Goal: Complete application form

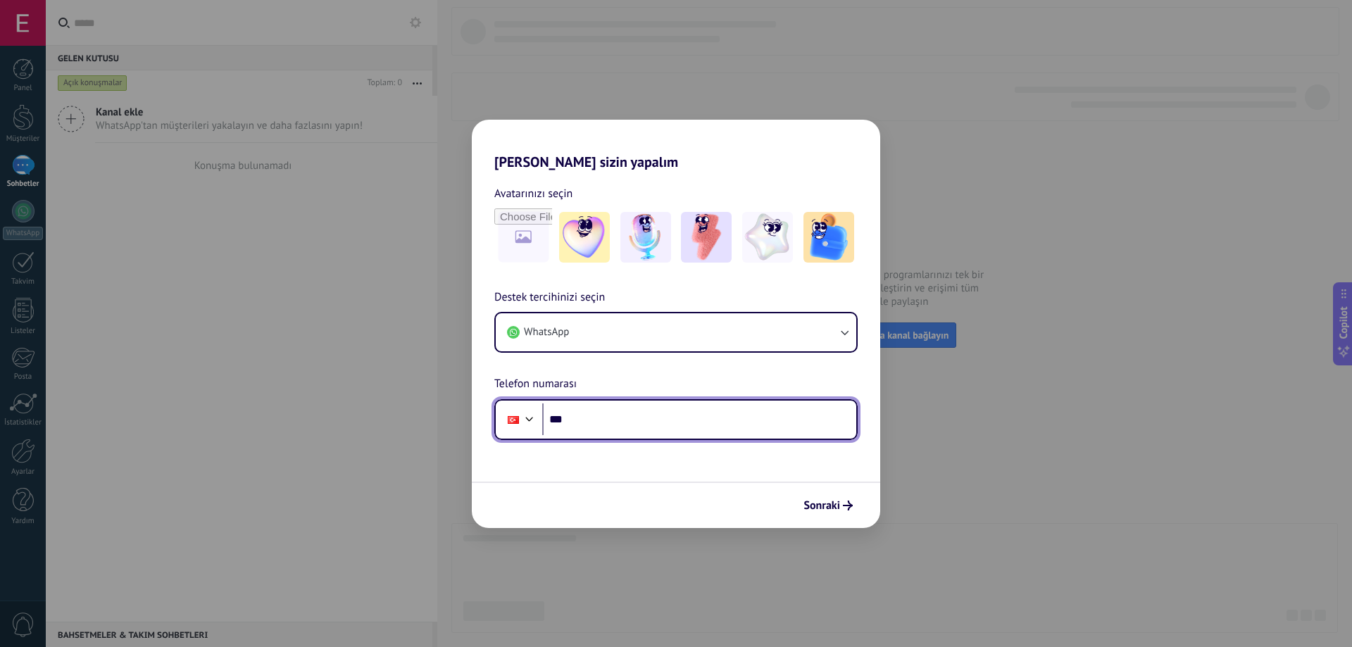
click at [679, 424] on input "***" at bounding box center [699, 420] width 314 height 32
type input "**********"
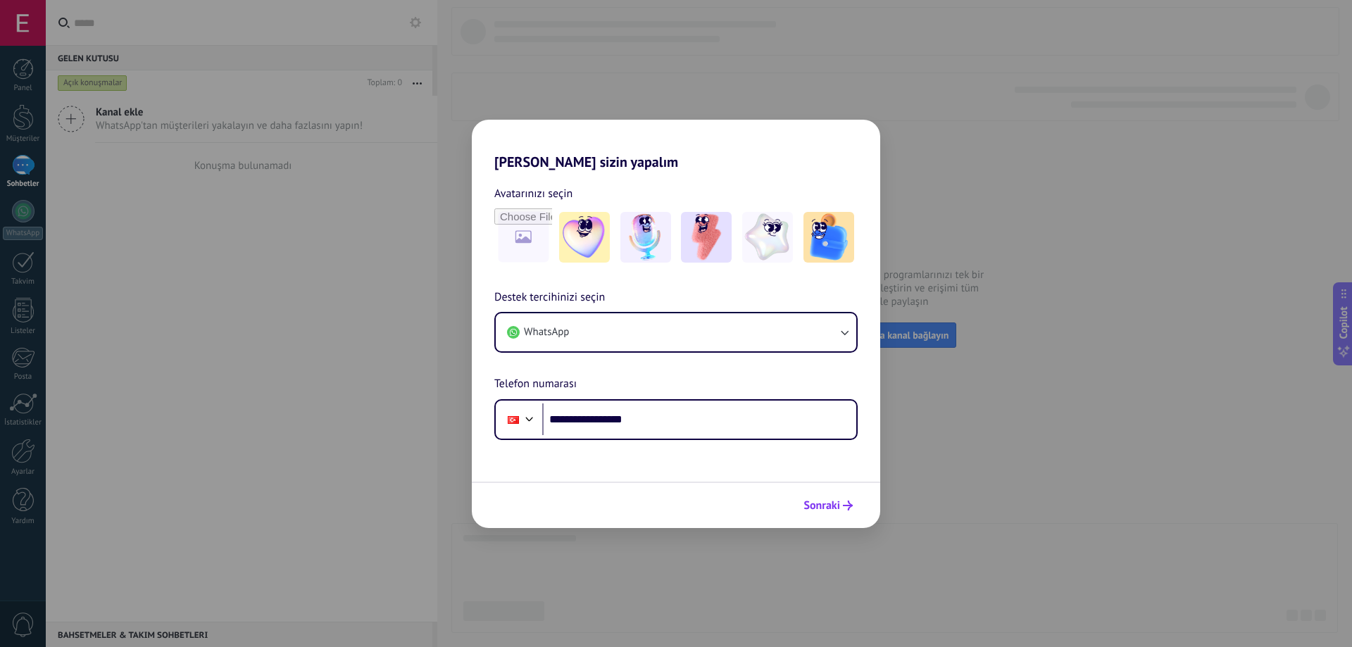
click at [830, 512] on button "Sonraki" at bounding box center [828, 506] width 62 height 24
click at [817, 508] on span "Sonraki" at bounding box center [822, 506] width 37 height 10
